Goal: Communication & Community: Answer question/provide support

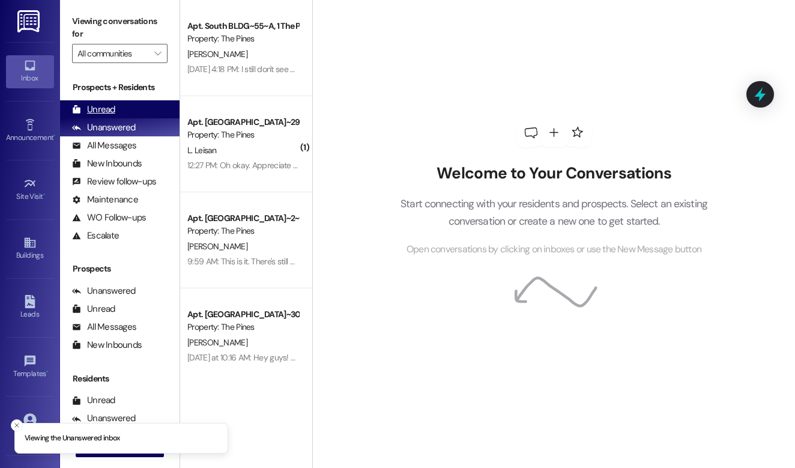
click at [136, 111] on div "Unread (0)" at bounding box center [120, 109] width 120 height 18
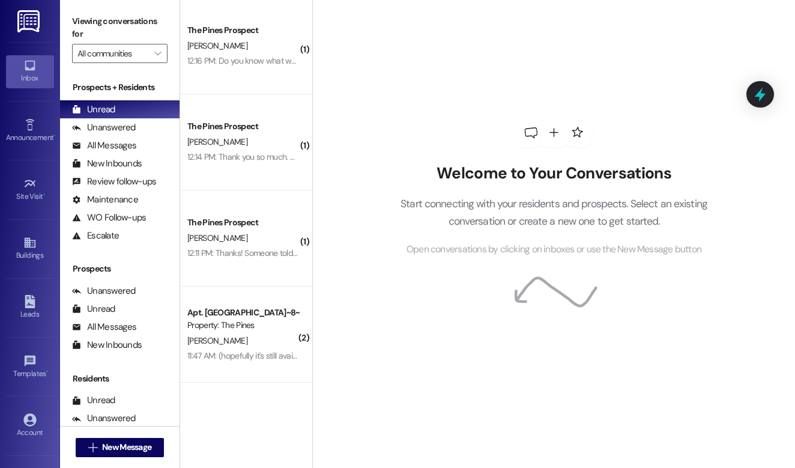
scroll to position [98, 0]
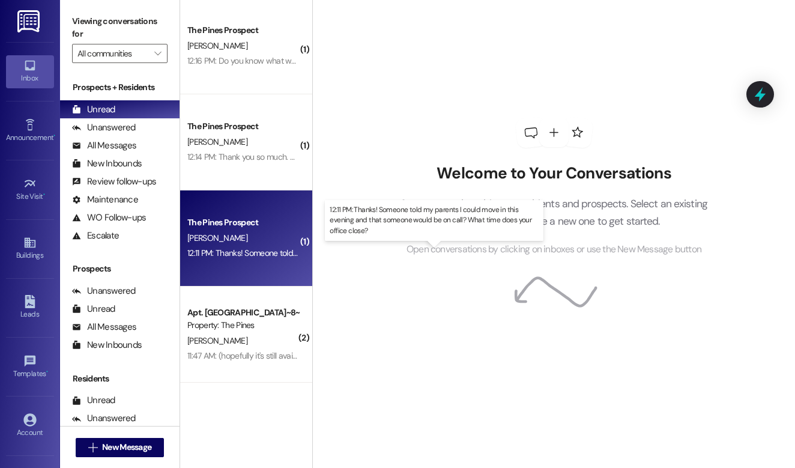
click at [244, 251] on div "12:11 PM: Thanks! Someone told my parents I could move in this evening and that…" at bounding box center [434, 252] width 495 height 11
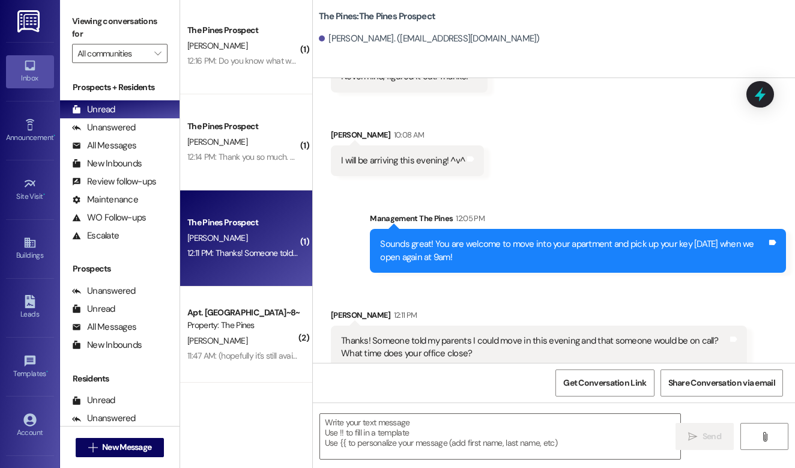
scroll to position [1666, 0]
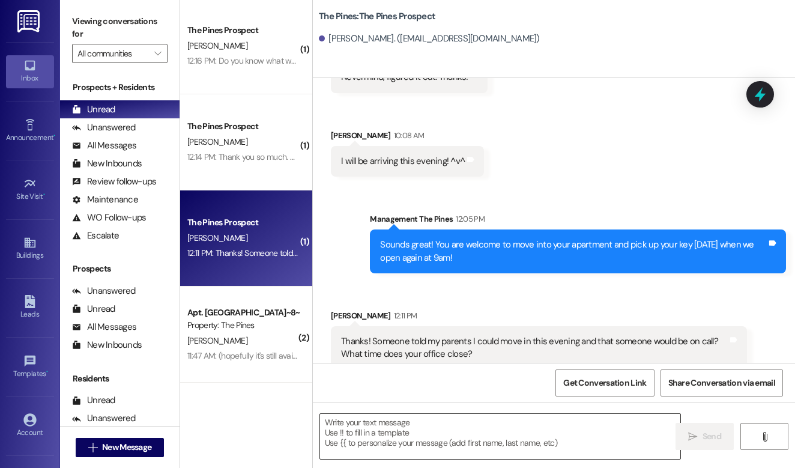
click at [409, 437] on textarea at bounding box center [500, 436] width 360 height 45
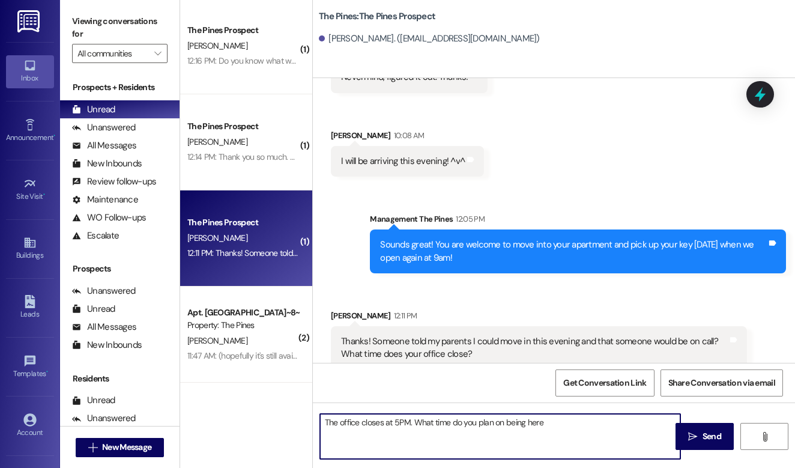
type textarea "The office closes at 5PM. What time do you plan on being here?"
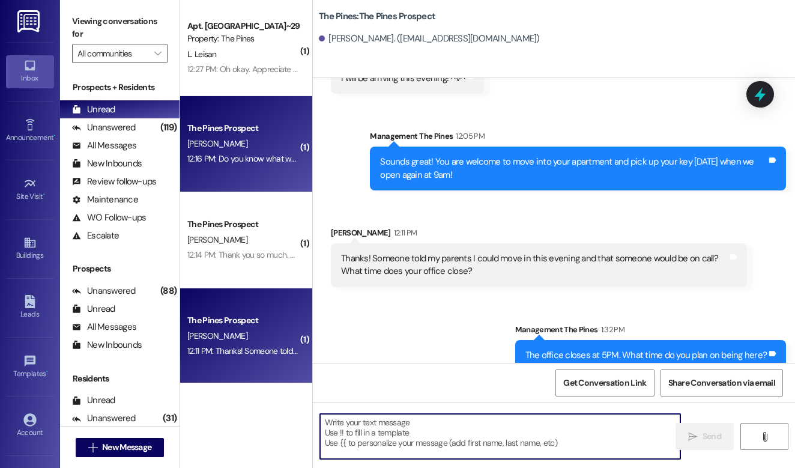
scroll to position [0, 0]
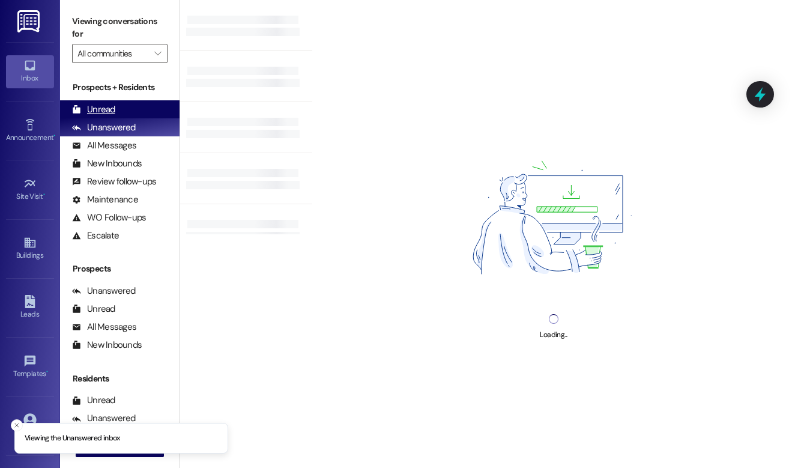
click at [130, 108] on div "Unread (0)" at bounding box center [120, 109] width 120 height 18
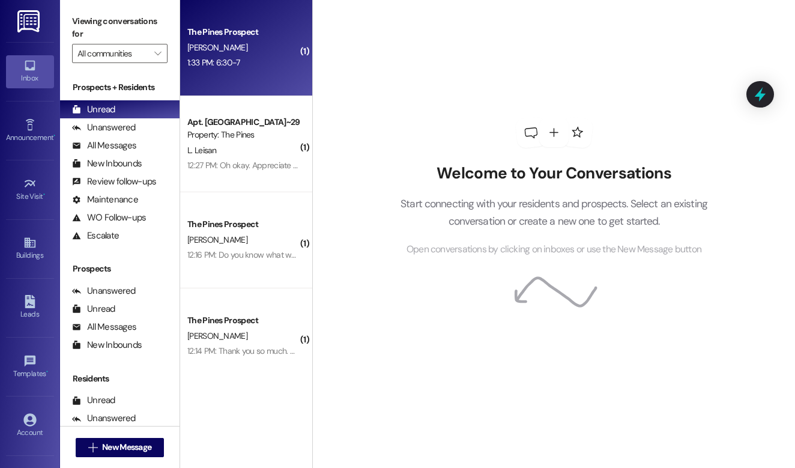
click at [242, 74] on div "The Pines Prospect [PERSON_NAME] 1:33 PM: 6:30-7 1:33 PM: 6:30-7" at bounding box center [246, 48] width 132 height 96
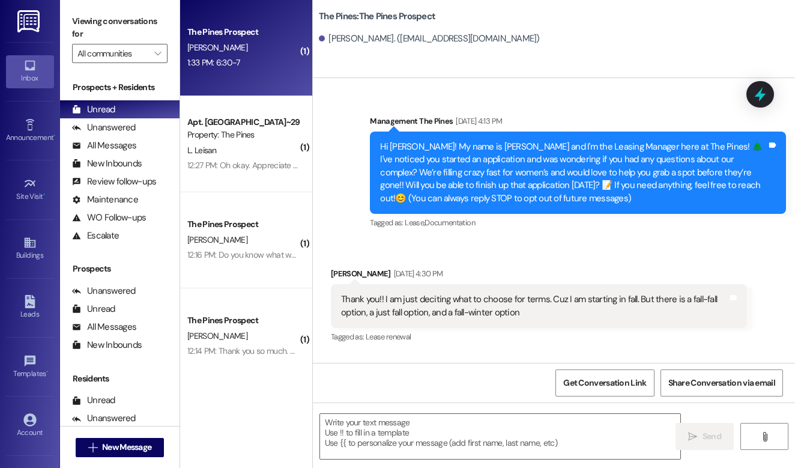
scroll to position [1831, 0]
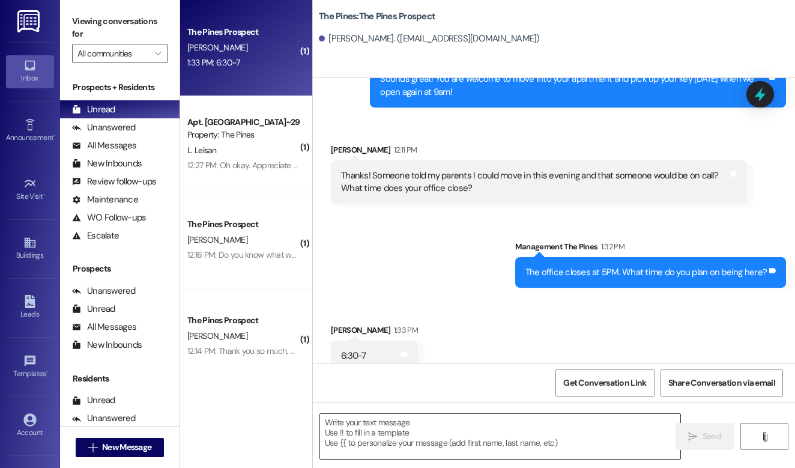
click at [366, 432] on textarea at bounding box center [500, 436] width 360 height 45
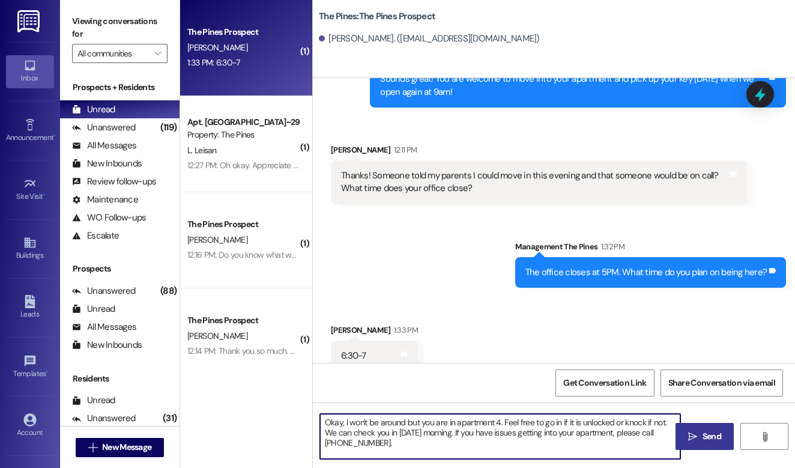
type textarea "Okay, I won't be around but you are in apartment 4. Feel free to go in if it is…"
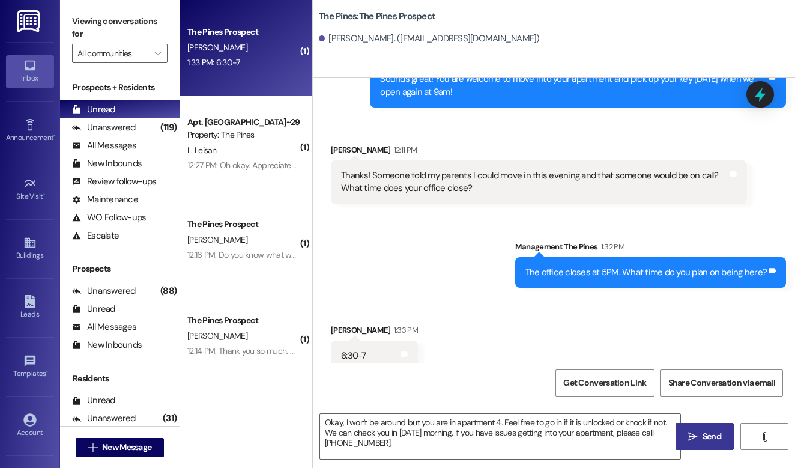
click at [708, 439] on span "Send" at bounding box center [712, 436] width 19 height 13
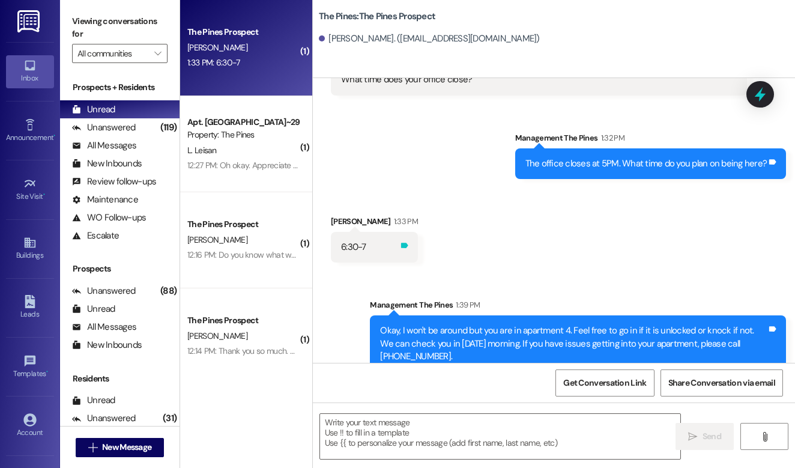
scroll to position [0, 0]
